Goal: Information Seeking & Learning: Learn about a topic

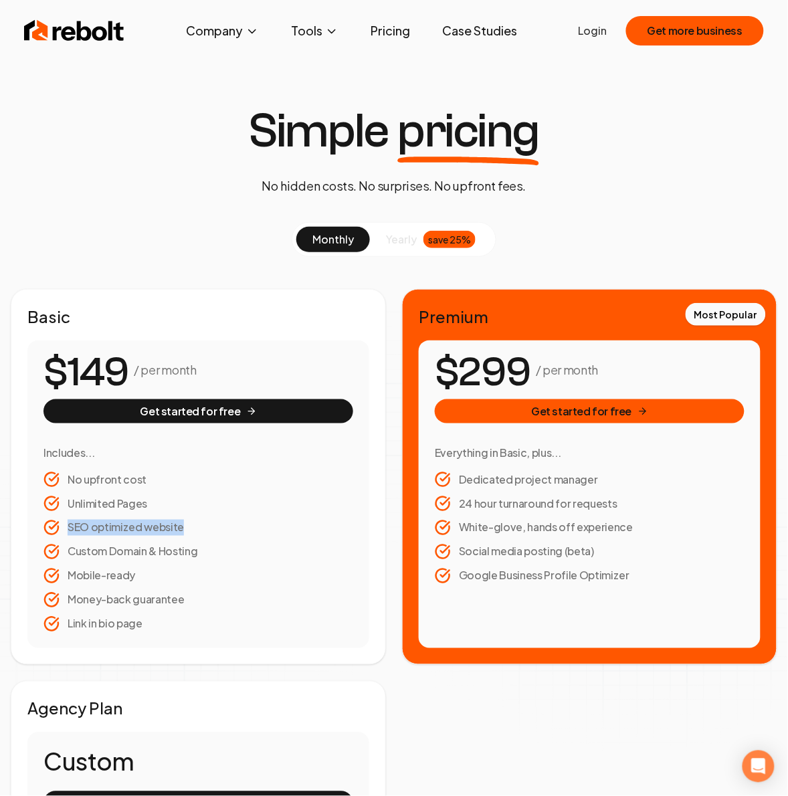
drag, startPoint x: 181, startPoint y: 527, endPoint x: 68, endPoint y: 529, distance: 112.4
click at [68, 529] on li "SEO optimized website" at bounding box center [198, 528] width 310 height 16
copy li "SEO optimized website"
drag, startPoint x: 208, startPoint y: 554, endPoint x: 156, endPoint y: 510, distance: 67.9
click at [189, 553] on li "Custom Domain & Hosting" at bounding box center [198, 552] width 310 height 16
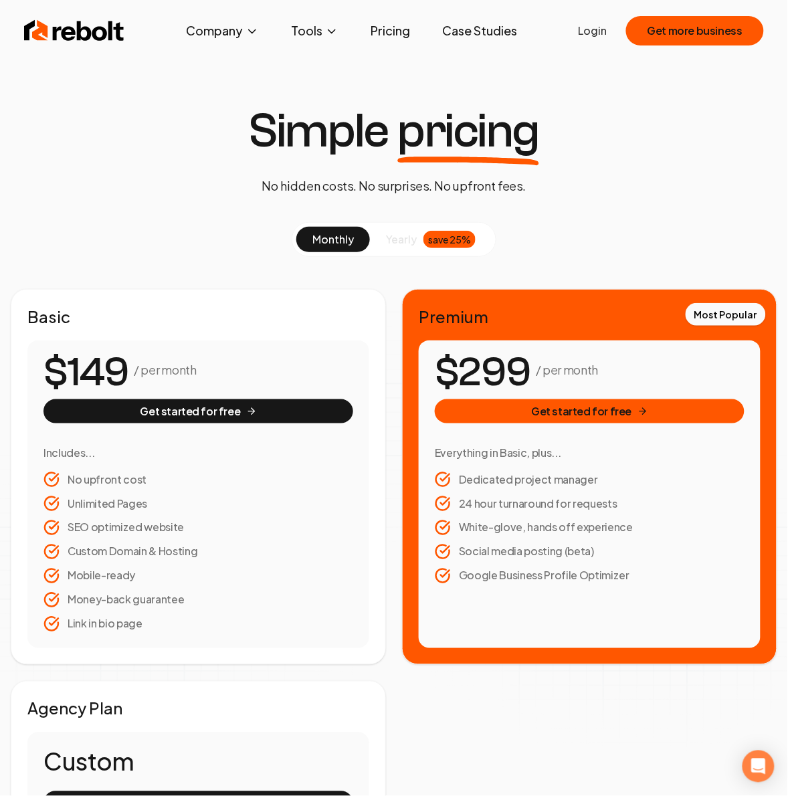
click at [192, 559] on li "Custom Domain & Hosting" at bounding box center [198, 552] width 310 height 16
click at [195, 552] on li "Custom Domain & Hosting" at bounding box center [198, 552] width 310 height 16
copy li "Custom Domain & Hosting"
drag, startPoint x: 140, startPoint y: 576, endPoint x: 134, endPoint y: 578, distance: 7.0
click at [134, 578] on li "Mobile-ready" at bounding box center [198, 576] width 310 height 16
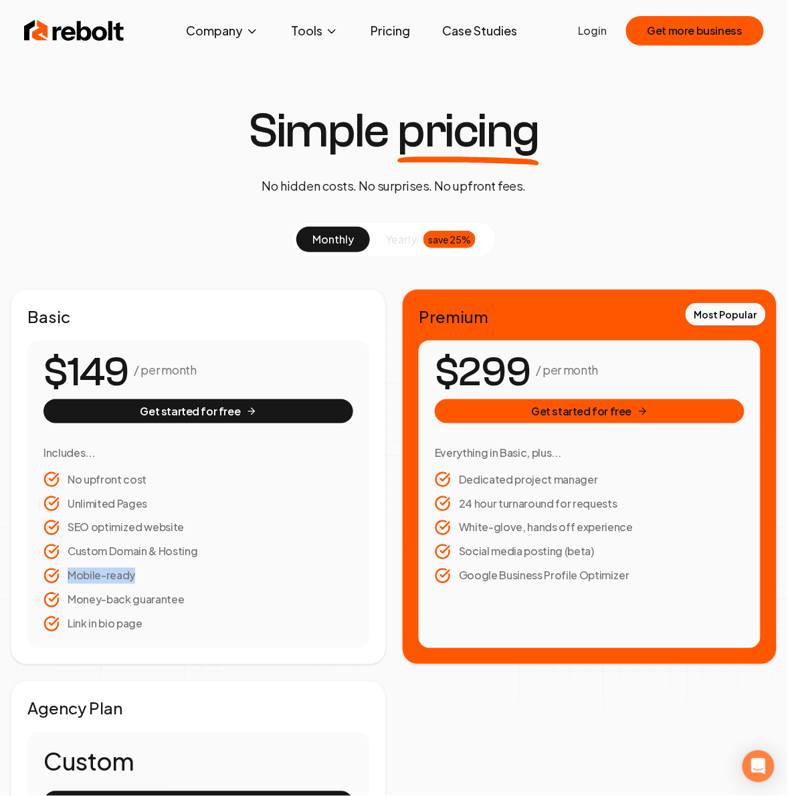
copy li "Mobile-ready"
drag, startPoint x: 146, startPoint y: 503, endPoint x: 64, endPoint y: 503, distance: 81.6
click at [64, 503] on li "Unlimited Pages" at bounding box center [198, 503] width 310 height 16
copy li "Unlimited Pages"
click at [144, 481] on li "No upfront cost" at bounding box center [198, 479] width 310 height 16
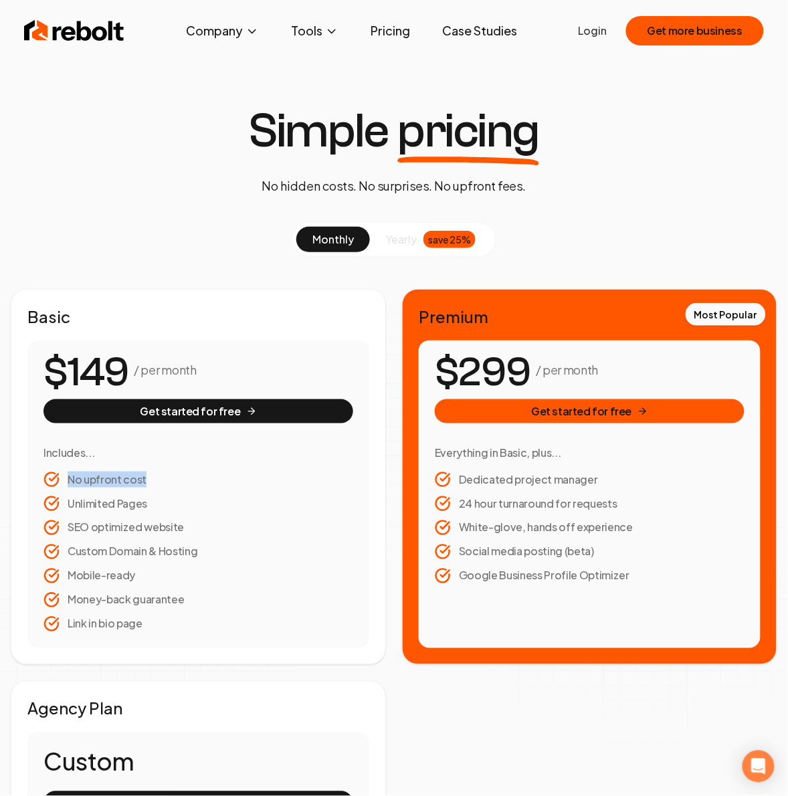
copy li "No upfront cost"
drag, startPoint x: 146, startPoint y: 625, endPoint x: 139, endPoint y: 621, distance: 8.2
click at [139, 621] on li "Link in bio page" at bounding box center [198, 624] width 310 height 16
copy li "Link in bio page"
drag, startPoint x: 594, startPoint y: 530, endPoint x: 570, endPoint y: 529, distance: 23.4
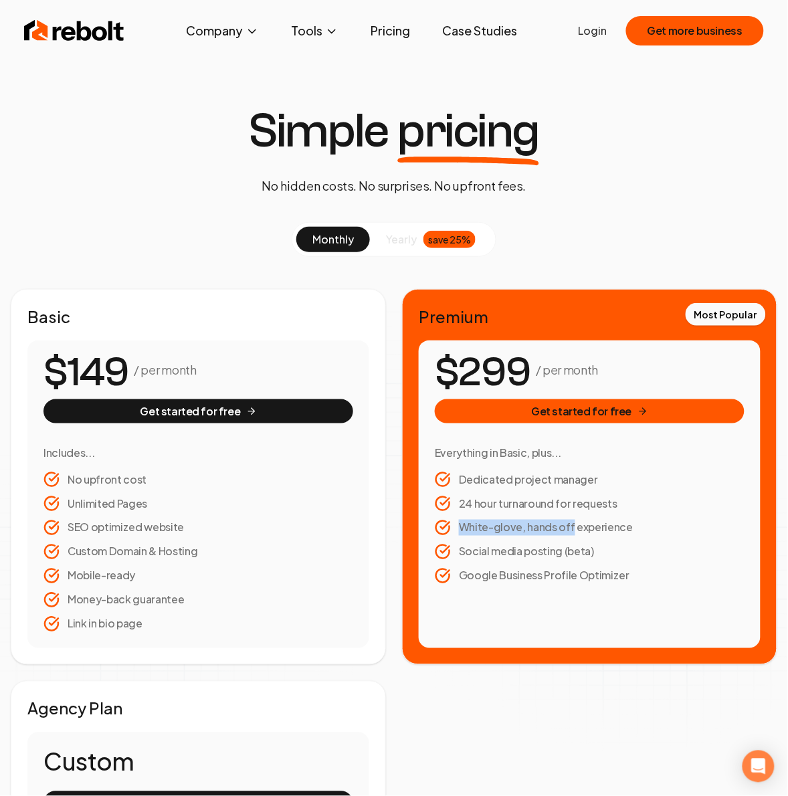
click at [570, 529] on li "White-glove, hands off experience" at bounding box center [590, 528] width 310 height 16
click at [629, 526] on li "White-glove, hands off experience" at bounding box center [590, 528] width 310 height 16
copy li "White-glove, hands off experience"
click at [415, 235] on span "yearly" at bounding box center [401, 239] width 31 height 16
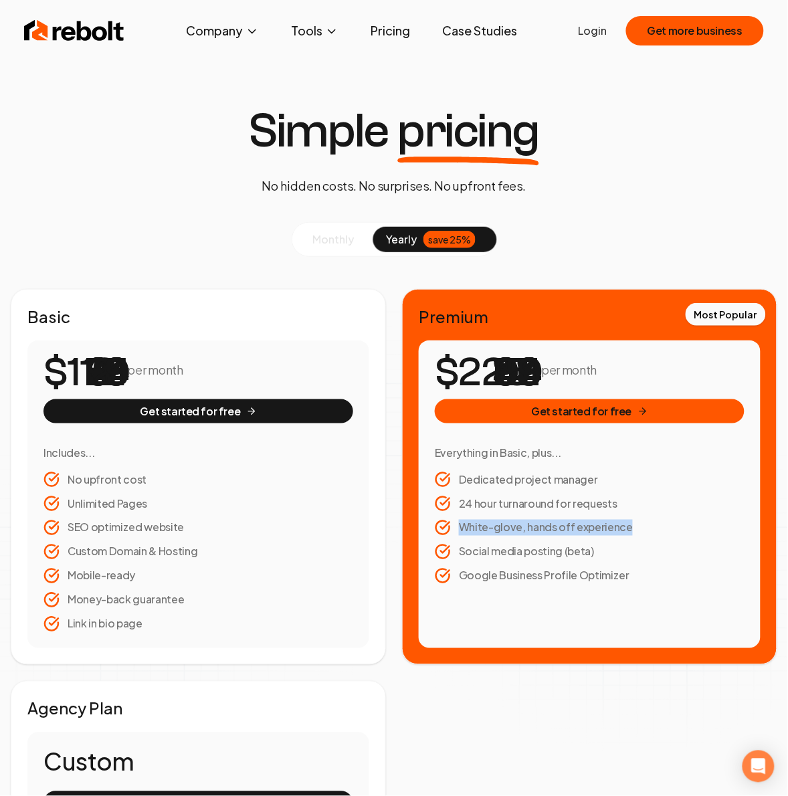
click at [407, 235] on span "yearly" at bounding box center [401, 239] width 31 height 16
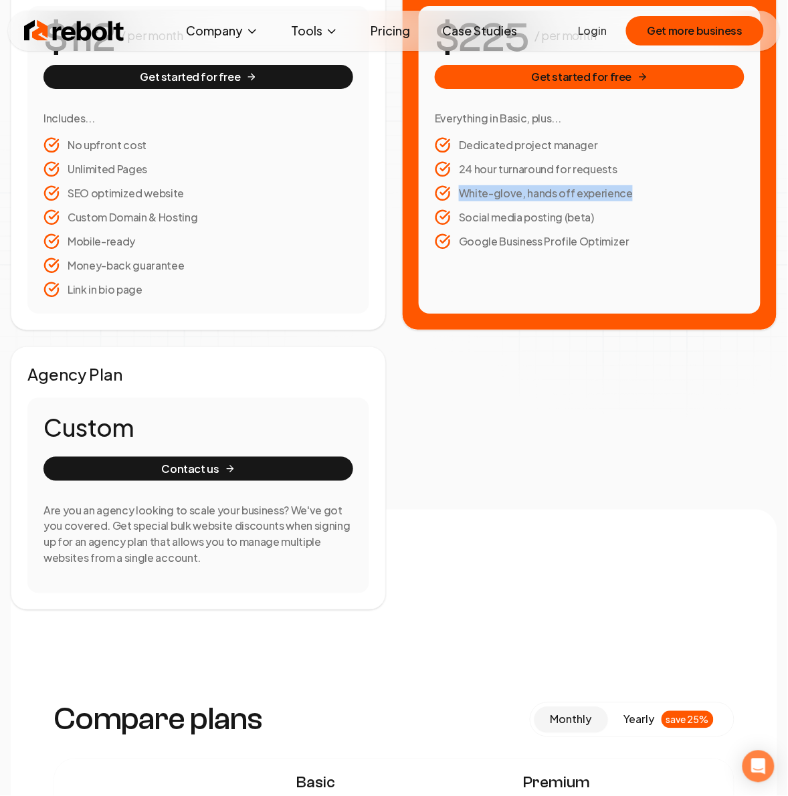
scroll to position [167, 0]
